Goal: Entertainment & Leisure: Browse casually

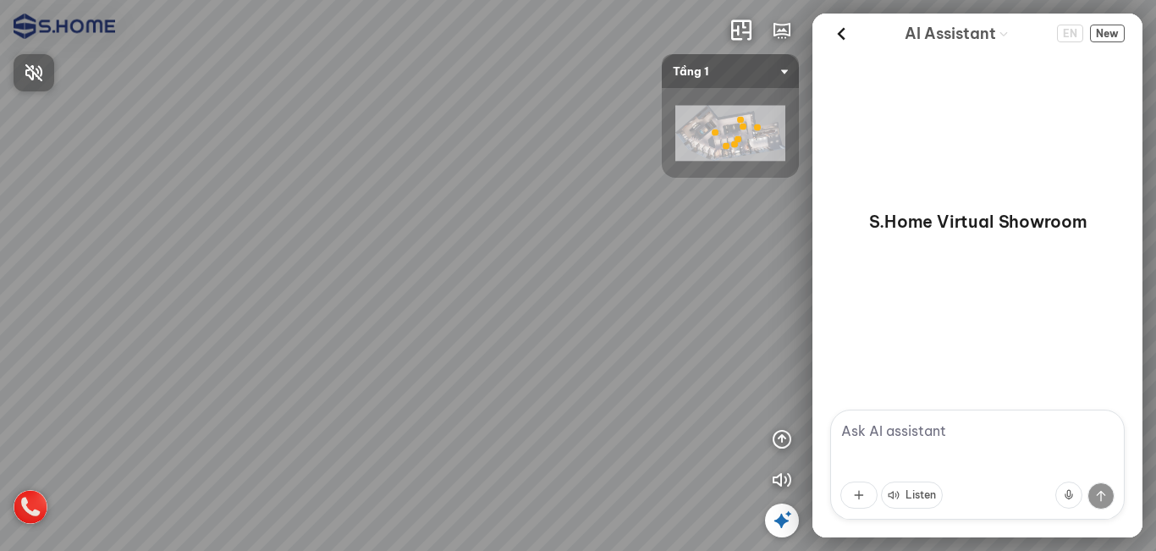
click at [587, 146] on div at bounding box center [578, 275] width 1156 height 551
drag, startPoint x: 534, startPoint y: 208, endPoint x: 546, endPoint y: 118, distance: 90.5
click at [546, 118] on div at bounding box center [578, 275] width 1156 height 551
drag, startPoint x: 567, startPoint y: 228, endPoint x: 426, endPoint y: 210, distance: 142.4
click at [426, 210] on div at bounding box center [578, 275] width 1156 height 551
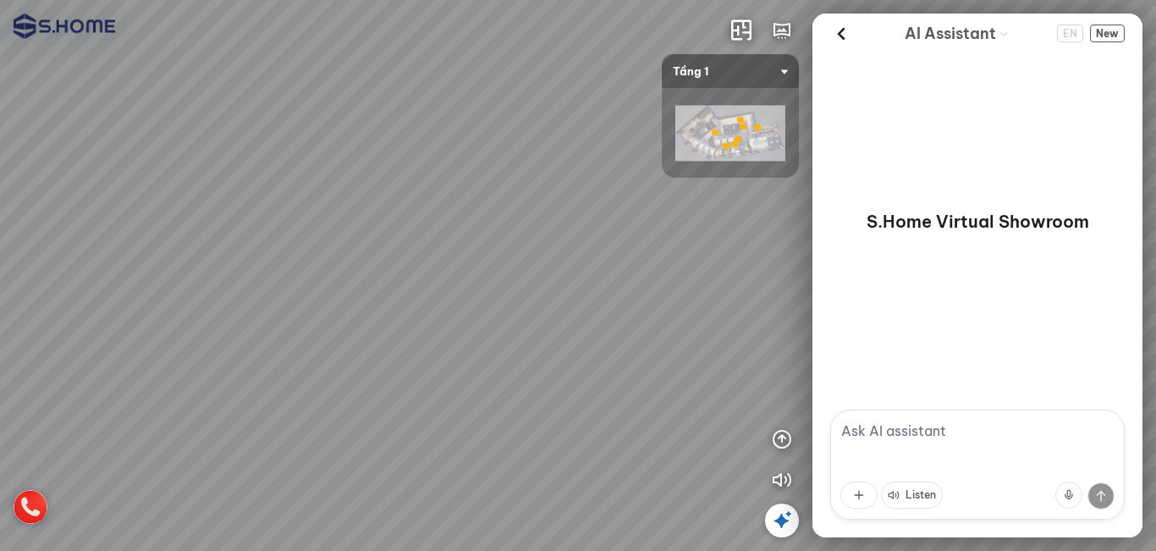
drag, startPoint x: 437, startPoint y: 228, endPoint x: 652, endPoint y: 168, distance: 222.1
click at [444, 228] on div at bounding box center [578, 275] width 1156 height 551
click at [709, 59] on span "Tầng 1" at bounding box center [730, 71] width 115 height 34
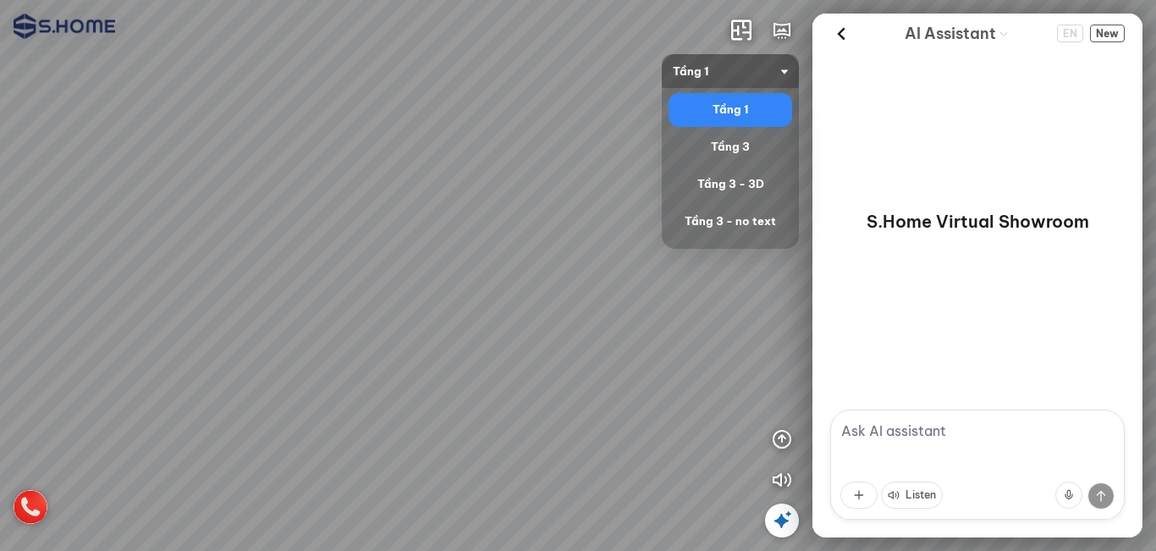
click at [718, 105] on div "Tầng 1" at bounding box center [730, 110] width 110 height 20
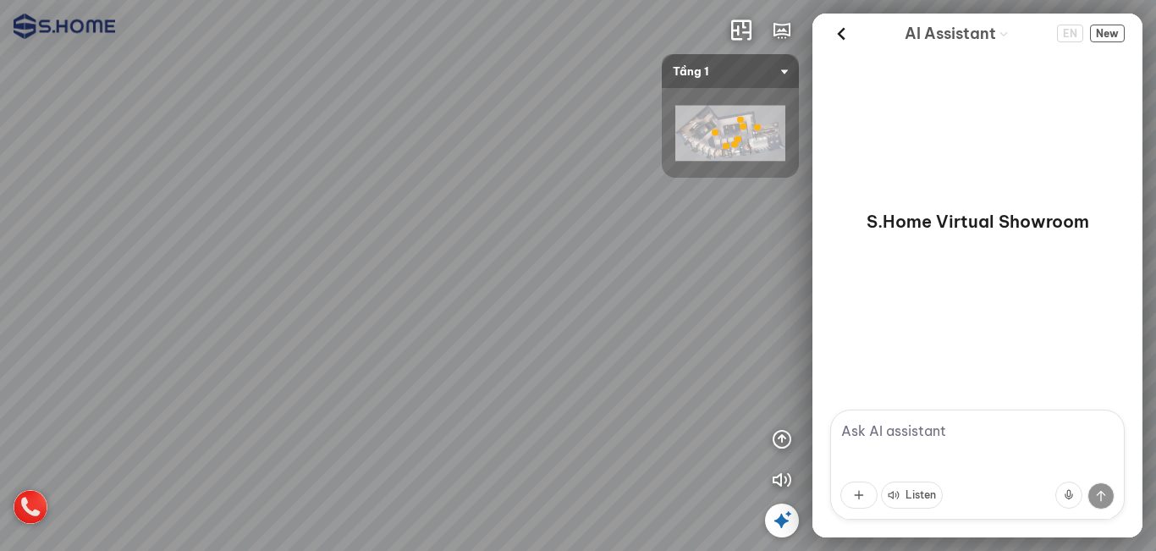
click at [712, 70] on span "Tầng 1" at bounding box center [730, 71] width 115 height 34
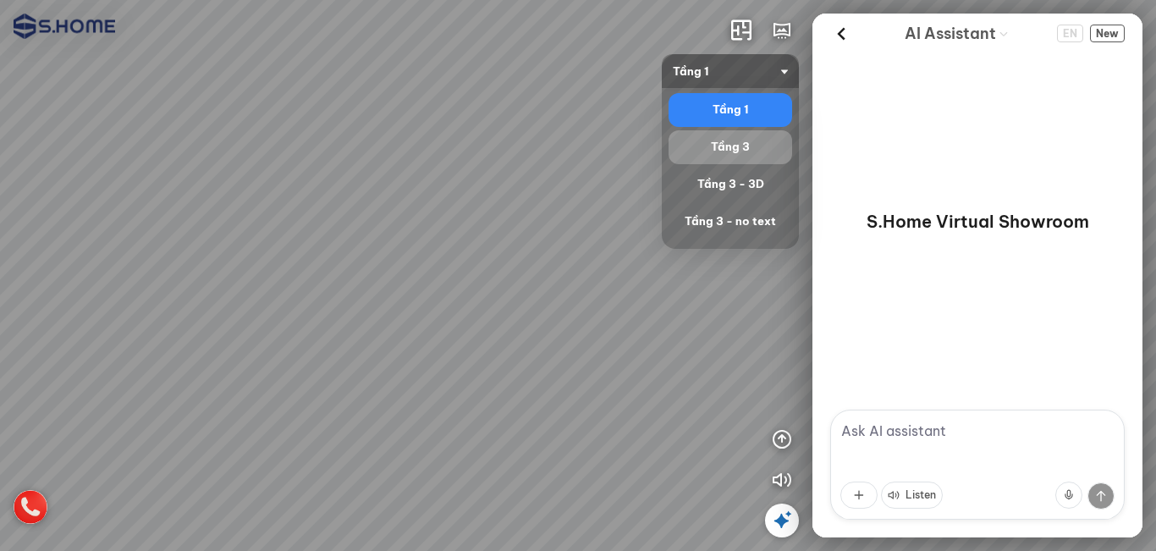
click at [718, 140] on div "Tầng 3" at bounding box center [730, 147] width 110 height 20
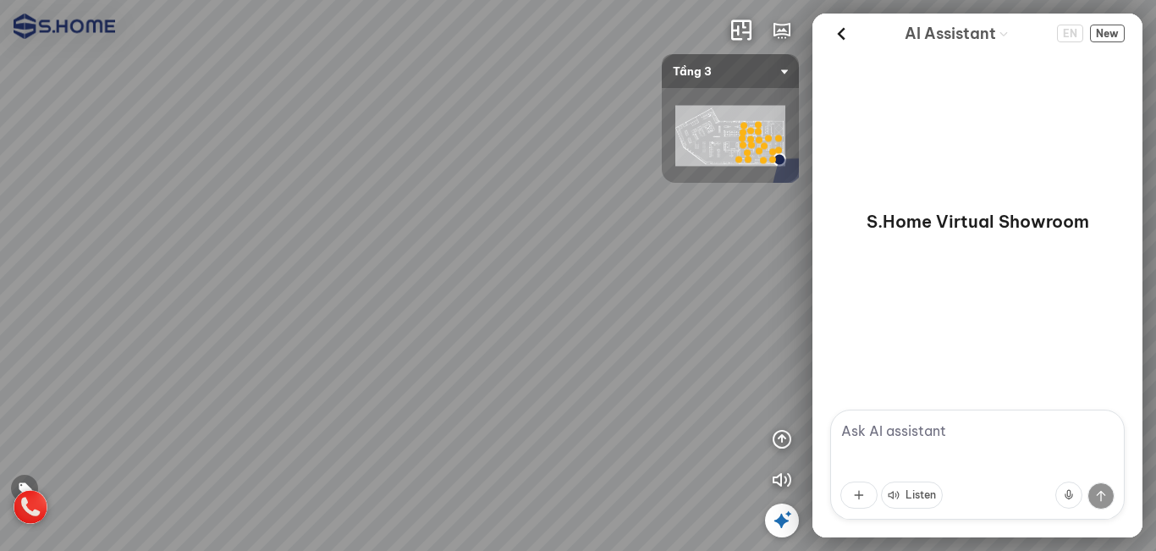
click at [727, 72] on span "Tầng 3" at bounding box center [730, 71] width 115 height 34
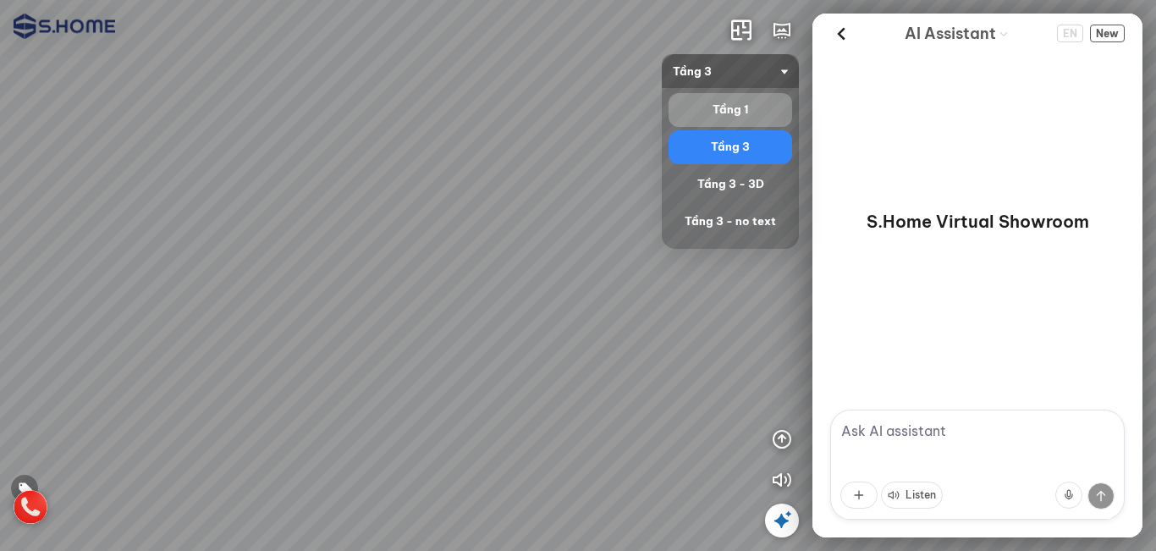
click at [736, 106] on div "Tầng 1" at bounding box center [730, 110] width 110 height 20
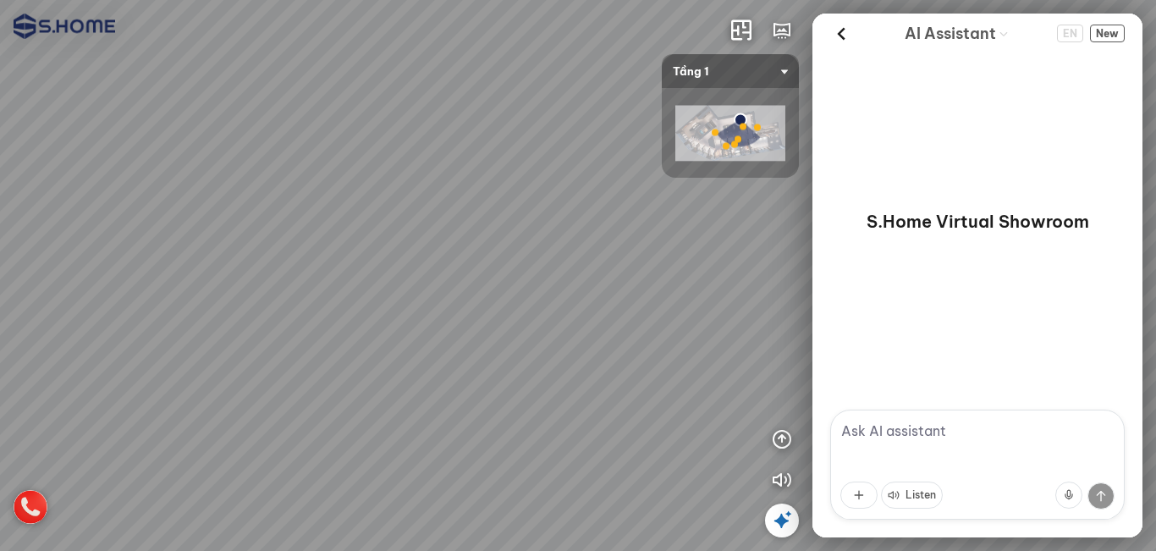
drag, startPoint x: 503, startPoint y: 291, endPoint x: 531, endPoint y: 198, distance: 97.2
click at [531, 192] on div at bounding box center [578, 275] width 1156 height 551
drag, startPoint x: 461, startPoint y: 256, endPoint x: 656, endPoint y: 234, distance: 195.9
click at [657, 234] on div at bounding box center [578, 275] width 1156 height 551
drag, startPoint x: 456, startPoint y: 245, endPoint x: 645, endPoint y: 249, distance: 188.7
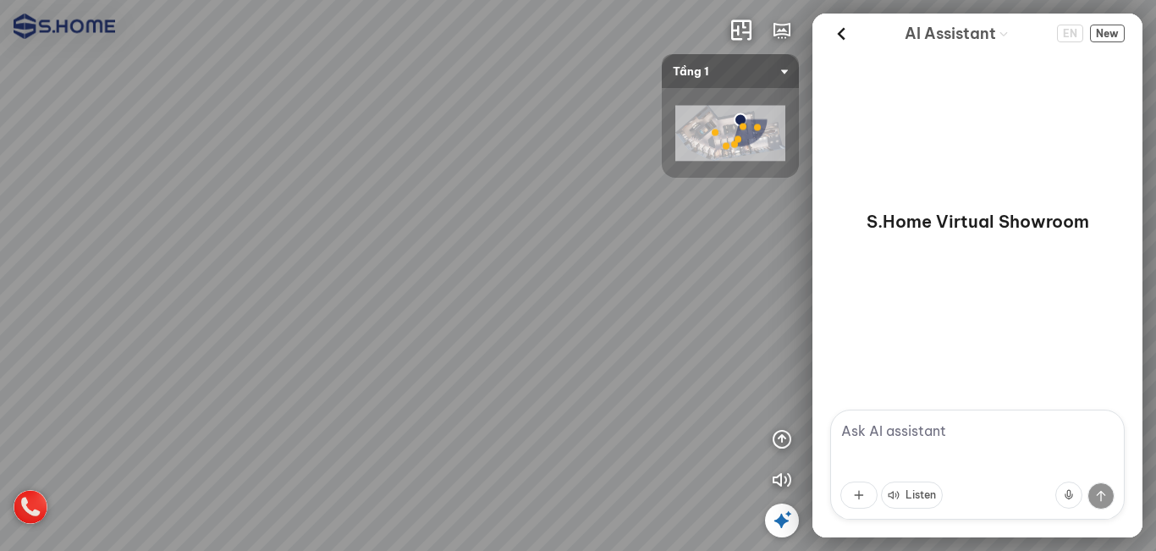
click at [630, 245] on div at bounding box center [578, 275] width 1156 height 551
drag, startPoint x: 351, startPoint y: 264, endPoint x: 329, endPoint y: 276, distance: 25.0
click at [319, 272] on div at bounding box center [578, 275] width 1156 height 551
click at [300, 272] on div at bounding box center [578, 275] width 1156 height 551
drag, startPoint x: 465, startPoint y: 258, endPoint x: 466, endPoint y: 270, distance: 11.9
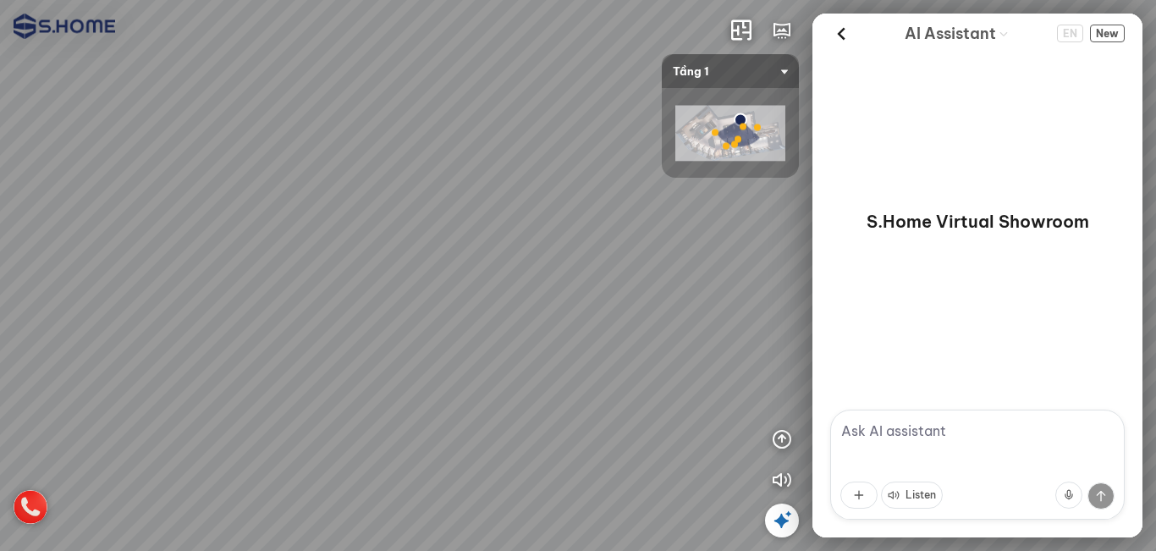
click at [466, 269] on div at bounding box center [578, 275] width 1156 height 551
drag, startPoint x: 520, startPoint y: 330, endPoint x: 516, endPoint y: 68, distance: 262.3
click at [498, 127] on div at bounding box center [578, 275] width 1156 height 551
drag, startPoint x: 530, startPoint y: 242, endPoint x: 466, endPoint y: 384, distance: 155.7
click at [448, 361] on div at bounding box center [578, 275] width 1156 height 551
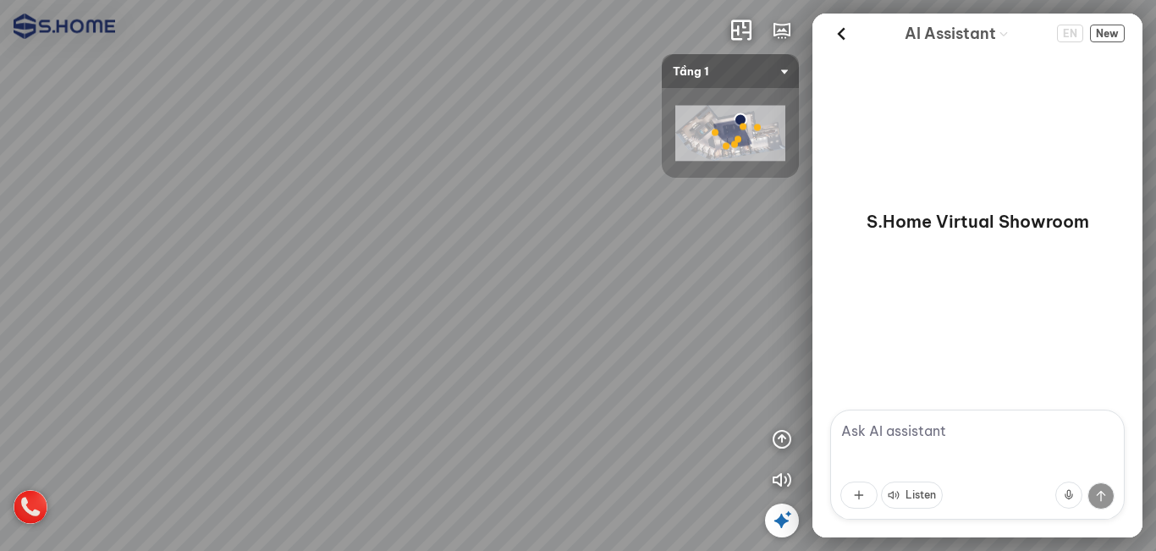
drag, startPoint x: 451, startPoint y: 254, endPoint x: 455, endPoint y: 375, distance: 121.1
click at [451, 379] on div at bounding box center [578, 275] width 1156 height 551
drag, startPoint x: 513, startPoint y: 209, endPoint x: 283, endPoint y: 183, distance: 230.8
click at [284, 183] on div at bounding box center [578, 275] width 1156 height 551
drag, startPoint x: 443, startPoint y: 252, endPoint x: 190, endPoint y: 231, distance: 253.9
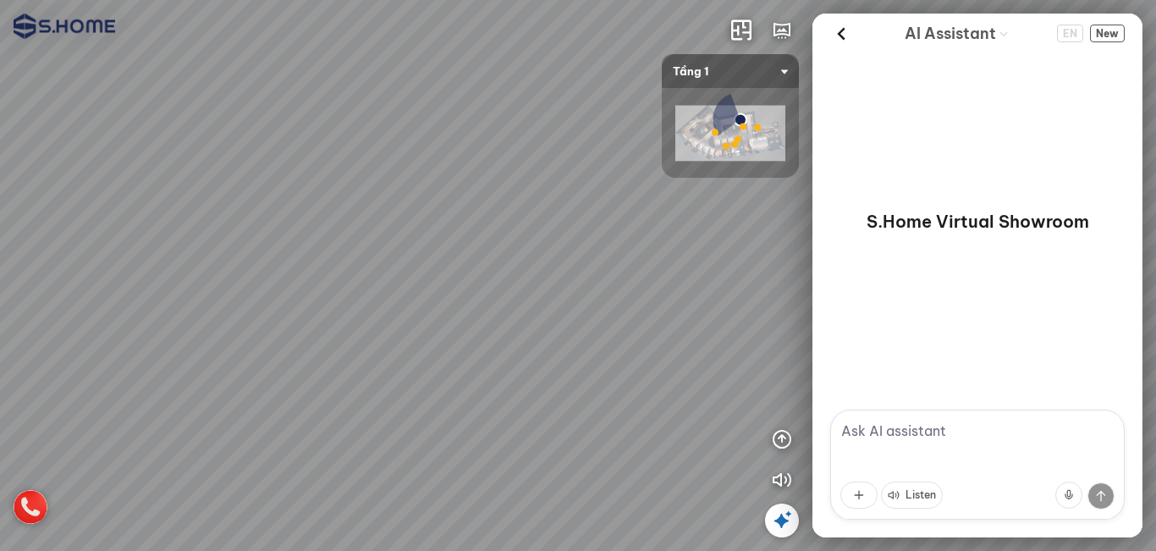
click at [190, 231] on div at bounding box center [578, 275] width 1156 height 551
drag, startPoint x: 428, startPoint y: 289, endPoint x: 485, endPoint y: 327, distance: 68.3
click at [473, 320] on div at bounding box center [578, 275] width 1156 height 551
drag, startPoint x: 393, startPoint y: 261, endPoint x: 597, endPoint y: 308, distance: 209.2
click at [582, 307] on div at bounding box center [578, 275] width 1156 height 551
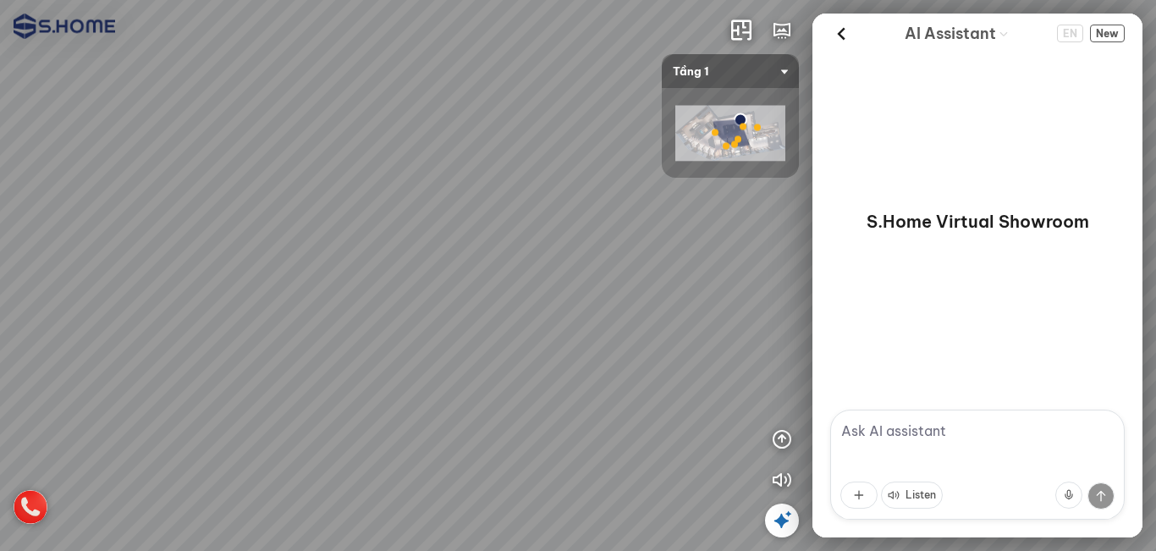
drag, startPoint x: 441, startPoint y: 335, endPoint x: 548, endPoint y: 253, distance: 135.2
click at [531, 262] on div at bounding box center [578, 275] width 1156 height 551
click at [776, 480] on icon "button" at bounding box center [782, 480] width 20 height 20
drag, startPoint x: 529, startPoint y: 313, endPoint x: 505, endPoint y: 122, distance: 192.7
click at [505, 122] on div at bounding box center [578, 275] width 1156 height 551
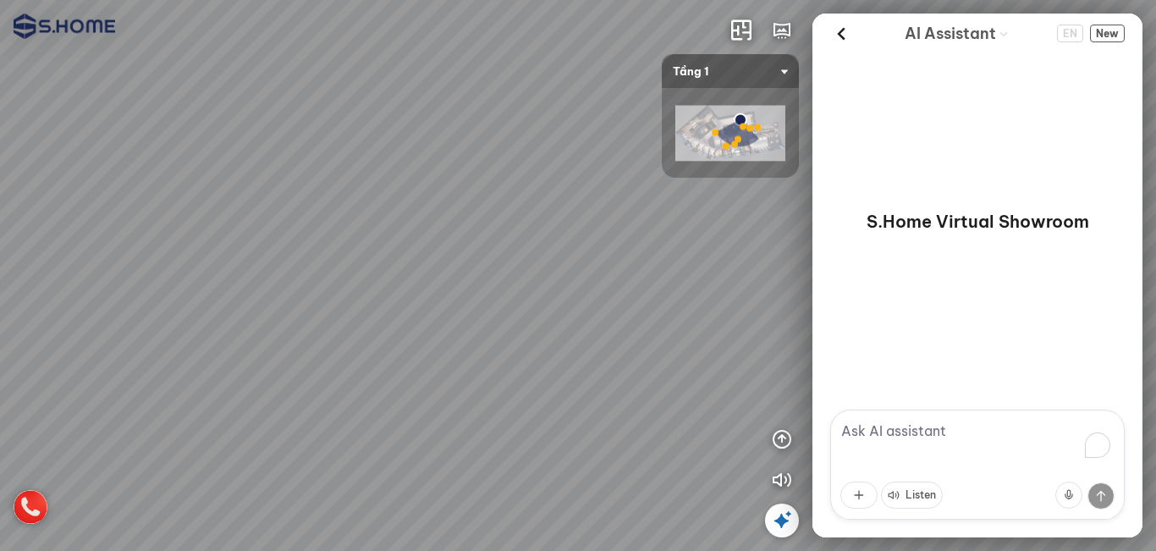
drag, startPoint x: 531, startPoint y: 248, endPoint x: 532, endPoint y: 177, distance: 71.1
click at [532, 177] on div at bounding box center [578, 275] width 1156 height 551
drag, startPoint x: 522, startPoint y: 316, endPoint x: 687, endPoint y: 180, distance: 213.4
click at [687, 180] on div at bounding box center [578, 275] width 1156 height 551
drag, startPoint x: 567, startPoint y: 238, endPoint x: 608, endPoint y: 238, distance: 40.6
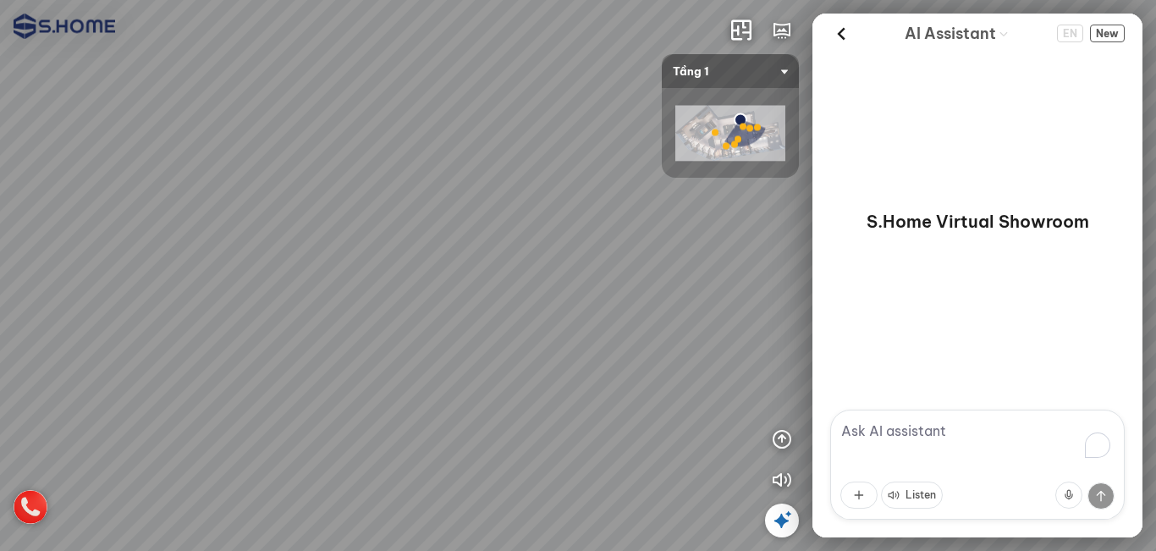
click at [653, 237] on div at bounding box center [578, 275] width 1156 height 551
drag, startPoint x: 590, startPoint y: 238, endPoint x: 566, endPoint y: 246, distance: 25.2
click at [533, 256] on div at bounding box center [578, 275] width 1156 height 551
click at [682, 142] on img at bounding box center [730, 134] width 110 height 56
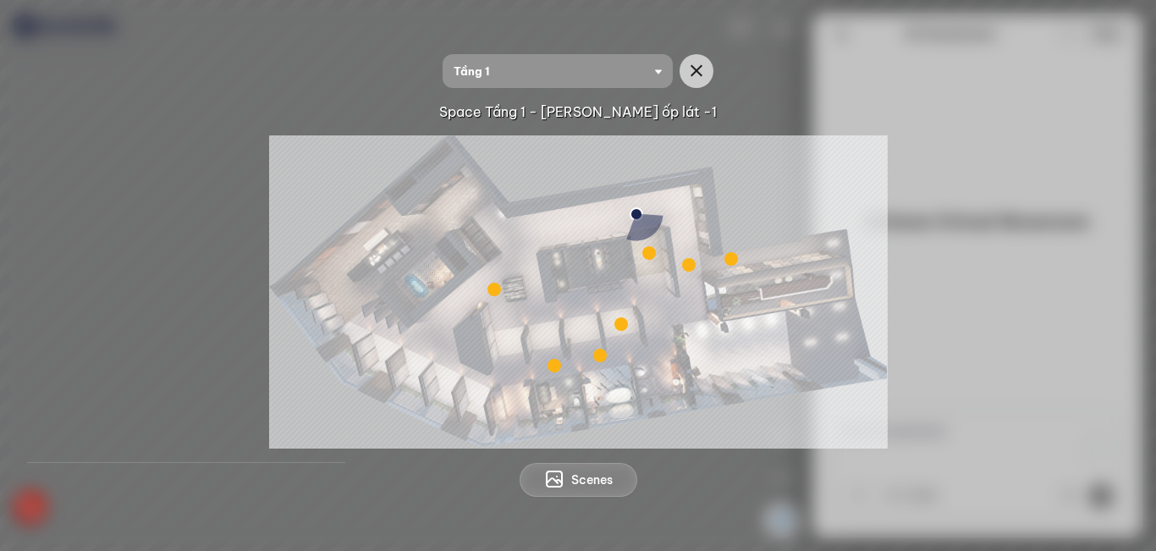
click at [693, 263] on div at bounding box center [689, 265] width 14 height 14
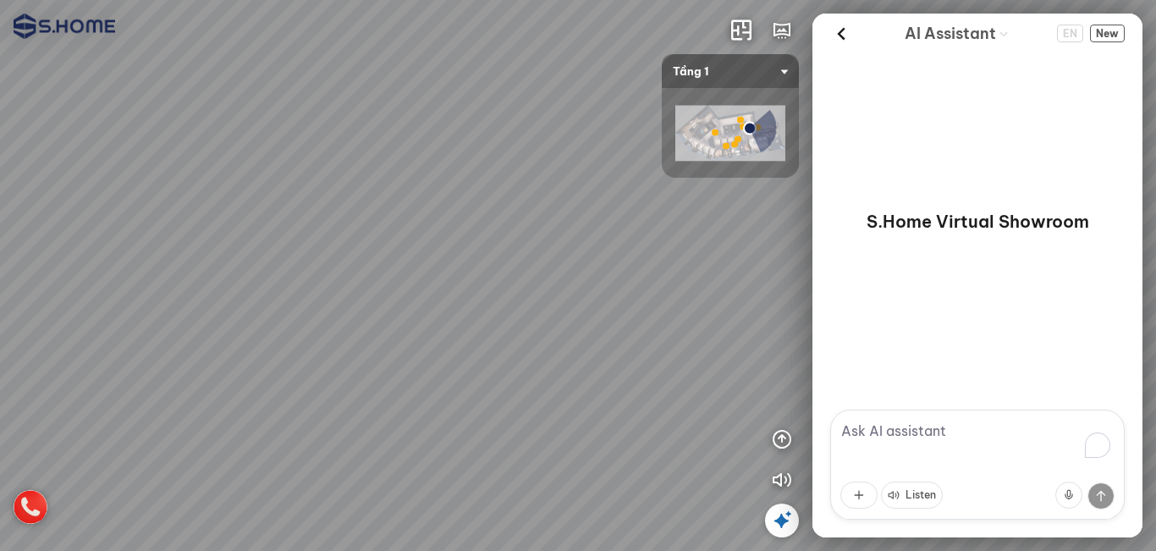
click at [615, 289] on div at bounding box center [578, 275] width 1156 height 551
drag, startPoint x: 399, startPoint y: 267, endPoint x: 658, endPoint y: 278, distance: 259.1
click at [641, 267] on div at bounding box center [578, 275] width 1156 height 551
drag, startPoint x: 495, startPoint y: 263, endPoint x: 734, endPoint y: 250, distance: 239.8
click at [713, 246] on div at bounding box center [578, 275] width 1156 height 551
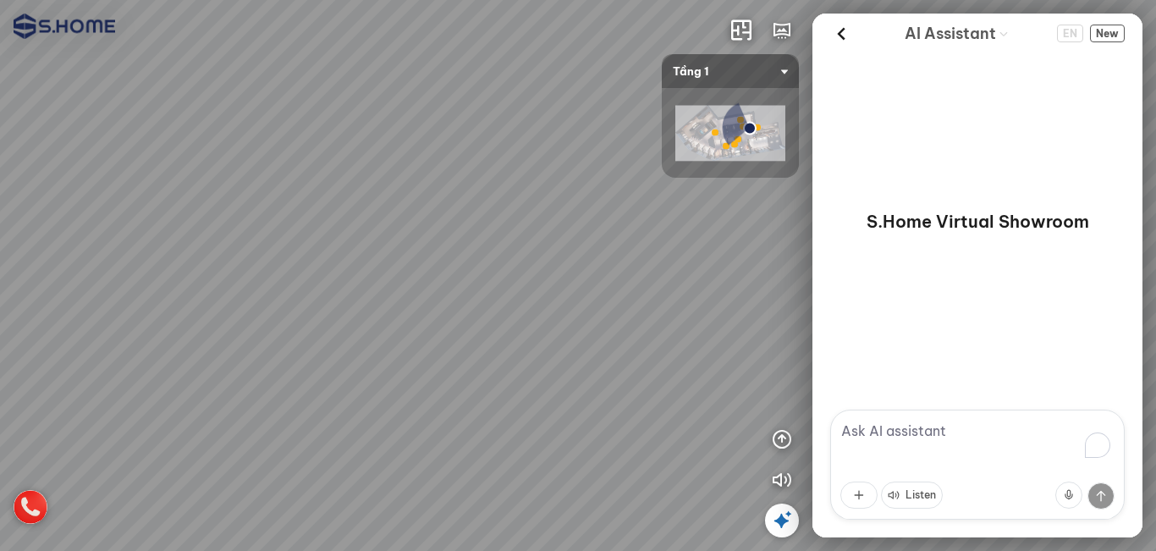
drag, startPoint x: 500, startPoint y: 272, endPoint x: 679, endPoint y: 272, distance: 178.5
click at [679, 272] on div at bounding box center [578, 275] width 1156 height 551
drag, startPoint x: 581, startPoint y: 259, endPoint x: 613, endPoint y: 311, distance: 61.1
click at [613, 311] on div at bounding box center [578, 275] width 1156 height 551
drag, startPoint x: 337, startPoint y: 383, endPoint x: 500, endPoint y: 318, distance: 175.8
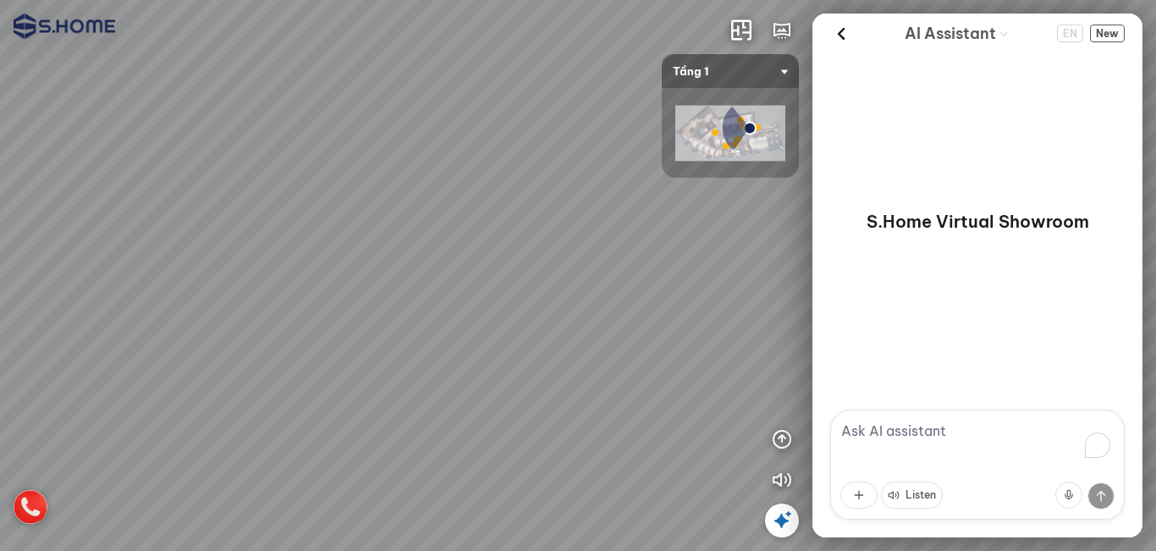
click at [500, 318] on div at bounding box center [578, 275] width 1156 height 551
drag, startPoint x: 381, startPoint y: 331, endPoint x: 604, endPoint y: 318, distance: 223.8
click at [602, 318] on div at bounding box center [578, 275] width 1156 height 551
drag, startPoint x: 480, startPoint y: 321, endPoint x: 473, endPoint y: 312, distance: 10.8
click at [480, 335] on div at bounding box center [578, 275] width 1156 height 551
